Goal: Navigation & Orientation: Go to known website

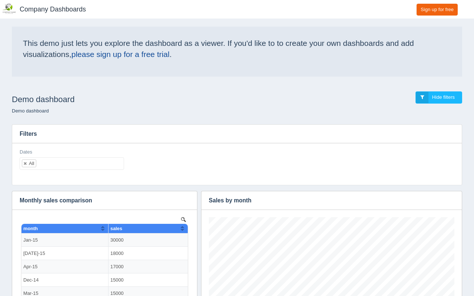
scroll to position [104, 246]
